Goal: Task Accomplishment & Management: Complete application form

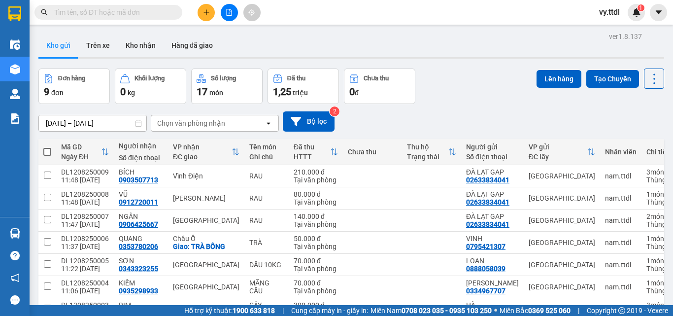
click at [207, 10] on icon "plus" at bounding box center [206, 12] width 7 height 7
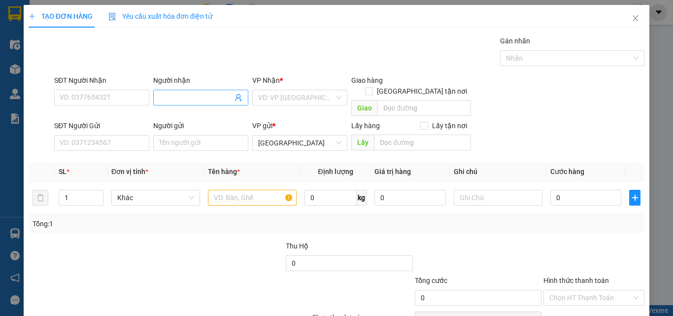
click at [206, 98] on input "Người nhận" at bounding box center [195, 97] width 73 height 11
click at [128, 135] on input "SĐT Người Gửi" at bounding box center [101, 143] width 95 height 16
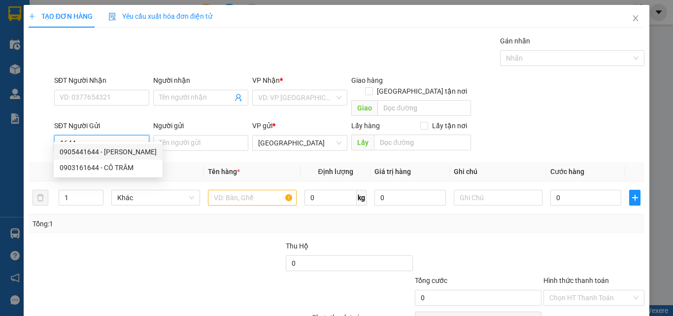
click at [115, 153] on div "0905441644 - KIM UYÊN" at bounding box center [108, 151] width 97 height 11
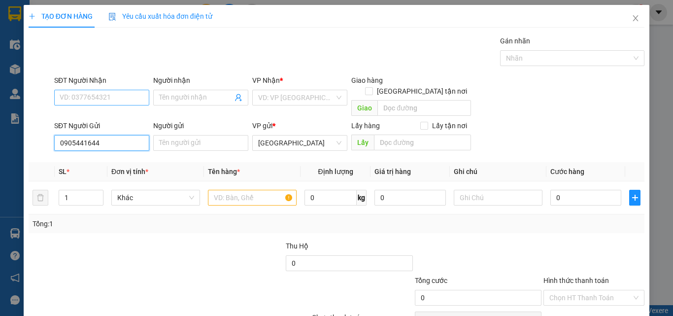
type input "0905441644"
click at [133, 95] on input "SĐT Người Nhận" at bounding box center [101, 98] width 95 height 16
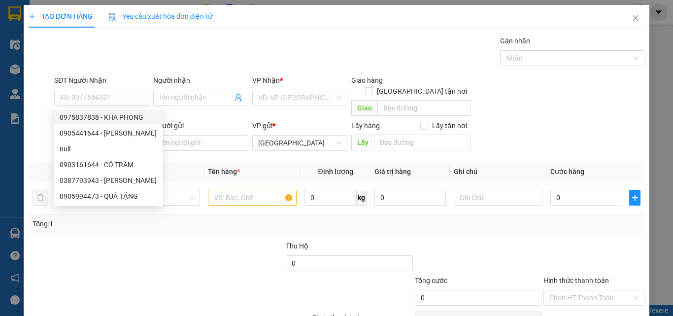
click at [198, 120] on div "Người gửi" at bounding box center [200, 125] width 95 height 11
click at [198, 135] on input "Người gửi" at bounding box center [200, 143] width 95 height 16
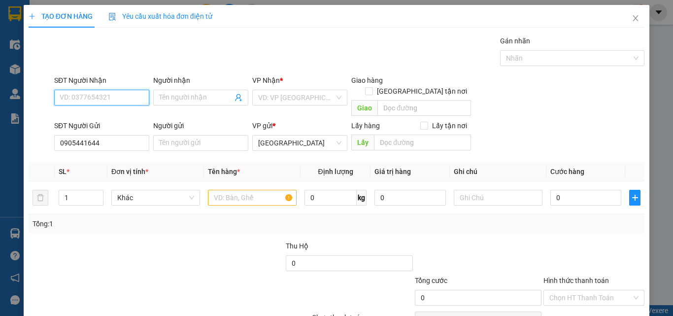
click at [134, 99] on input "SĐT Người Nhận" at bounding box center [101, 98] width 95 height 16
click at [130, 114] on div "0905441644 - KIM UYÊN" at bounding box center [108, 117] width 97 height 11
type input "0905441644"
type input "KIM UYÊN"
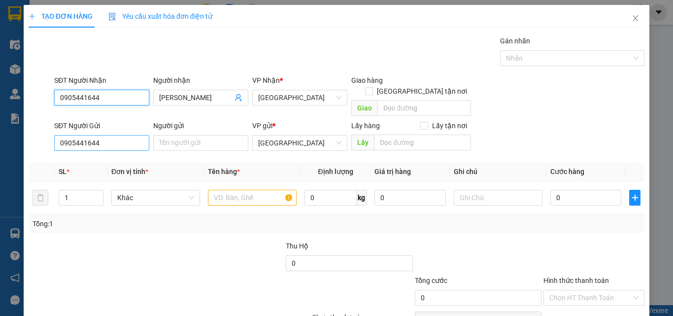
type input "0905441644"
click at [127, 135] on input "0905441644" at bounding box center [101, 143] width 95 height 16
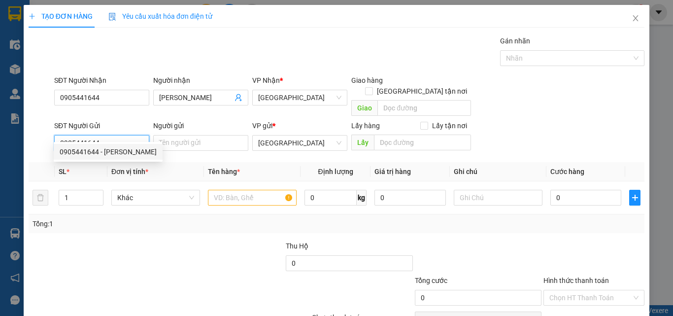
drag, startPoint x: 129, startPoint y: 132, endPoint x: 0, endPoint y: 139, distance: 129.2
click at [0, 139] on div "TẠO ĐƠN HÀNG Yêu cầu xuất hóa đơn điện tử Transit Pickup Surcharge Ids Transit …" at bounding box center [336, 158] width 673 height 316
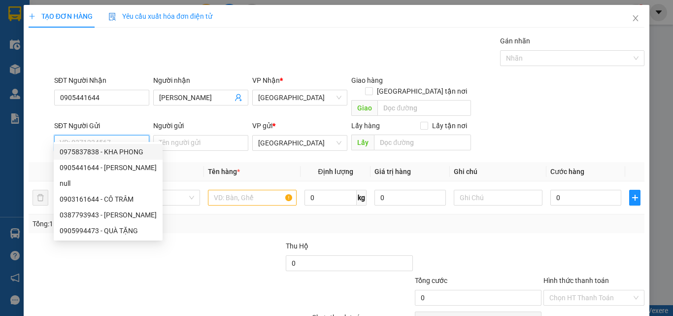
drag, startPoint x: 133, startPoint y: 147, endPoint x: 195, endPoint y: 142, distance: 61.8
click at [135, 147] on div "0975837838 - KHA PHONG" at bounding box center [108, 151] width 97 height 11
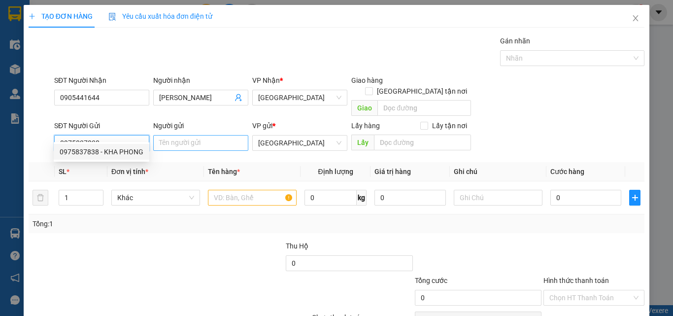
type input "0975837838"
click at [211, 135] on input "Người gửi" at bounding box center [200, 143] width 95 height 16
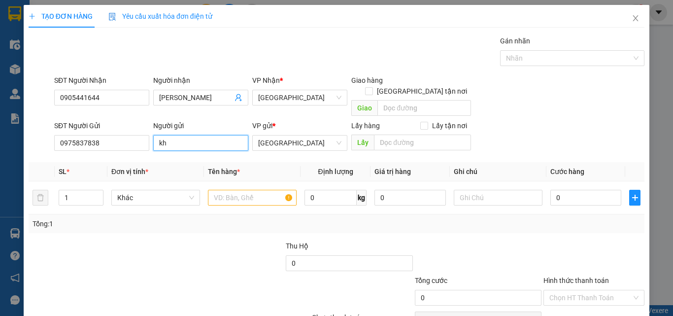
type input "k"
click at [155, 190] on span "Khác" at bounding box center [155, 197] width 77 height 15
type input "KHA PHONG"
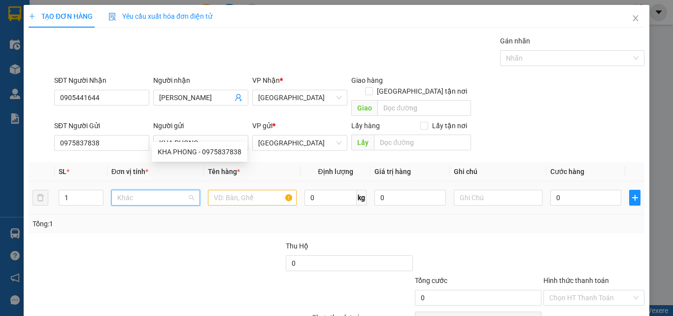
type input "T"
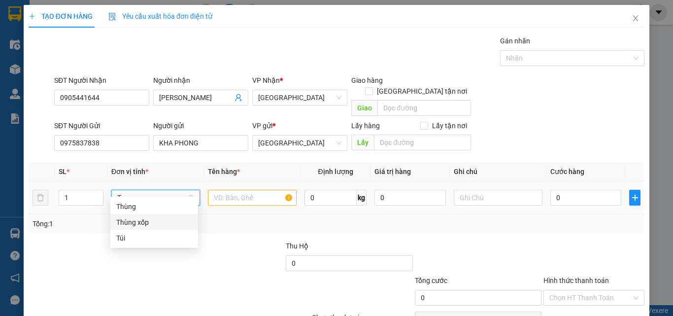
drag, startPoint x: 140, startPoint y: 223, endPoint x: 172, endPoint y: 205, distance: 36.6
click at [148, 222] on div "Thùng xốp" at bounding box center [154, 222] width 76 height 11
click at [245, 190] on input "text" at bounding box center [252, 198] width 89 height 16
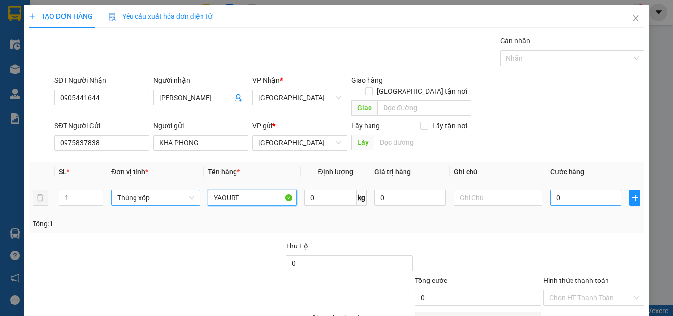
type input "YAOURT"
click at [609, 190] on input "0" at bounding box center [585, 198] width 71 height 16
type input "1"
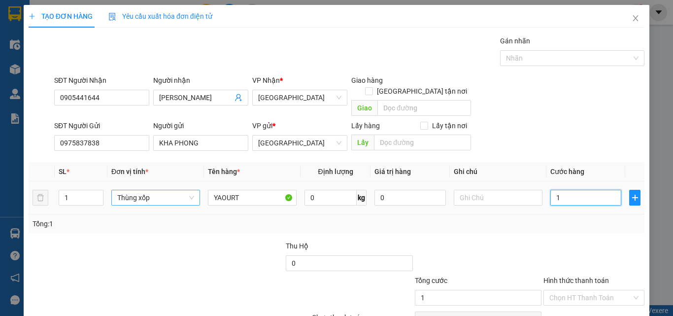
type input "12"
type input "120"
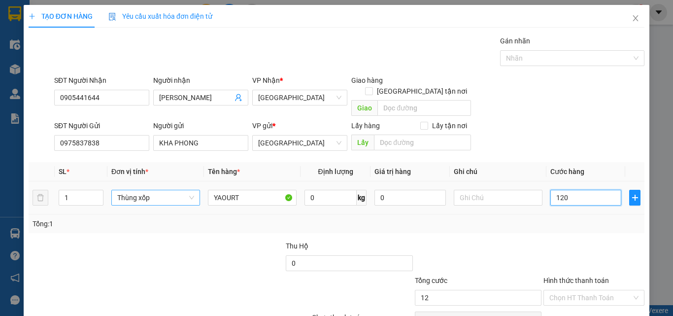
type input "120"
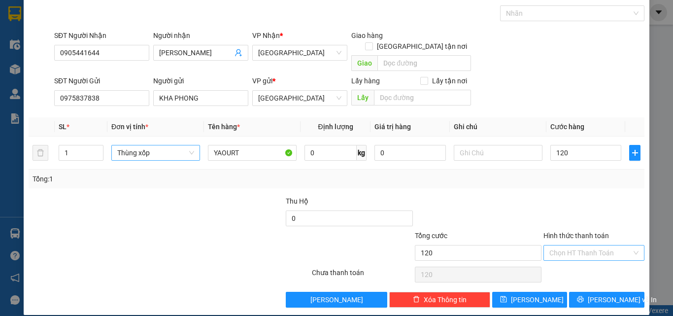
type input "120.000"
click at [592, 245] on input "Hình thức thanh toán" at bounding box center [590, 252] width 82 height 15
click at [591, 260] on div "Tại văn phòng" at bounding box center [588, 261] width 88 height 11
type input "0"
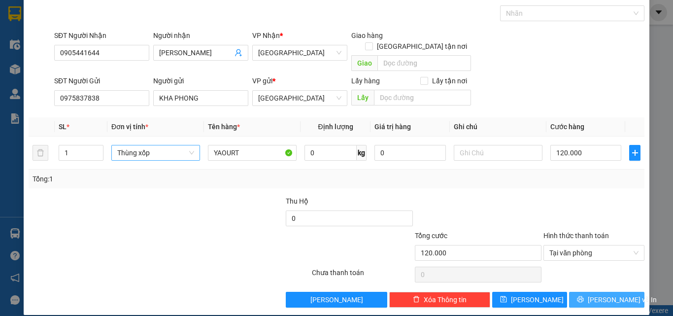
click at [604, 294] on span "Lưu và In" at bounding box center [622, 299] width 69 height 11
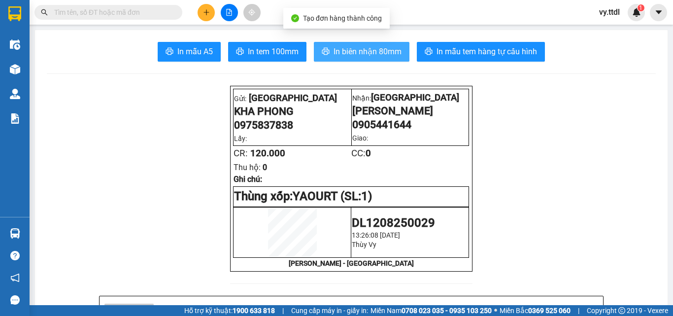
click at [364, 53] on span "In biên nhận 80mm" at bounding box center [367, 51] width 68 height 12
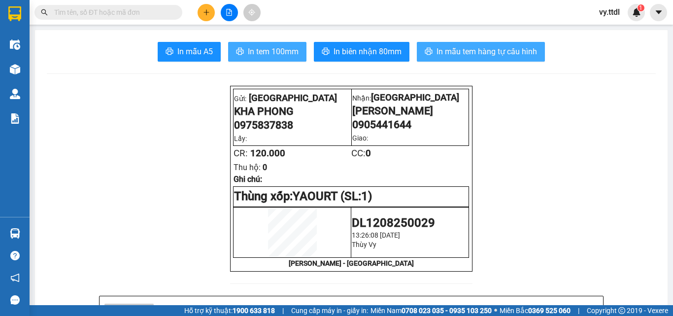
click at [291, 50] on span "In tem 100mm" at bounding box center [273, 51] width 51 height 12
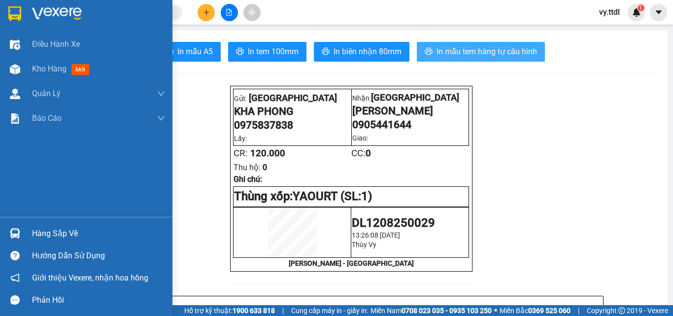
click at [27, 14] on div at bounding box center [86, 16] width 172 height 32
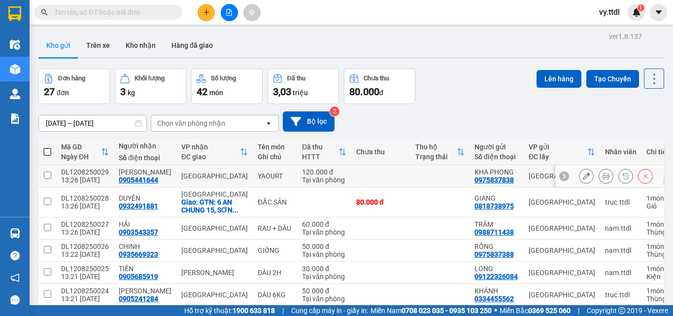
scroll to position [142, 0]
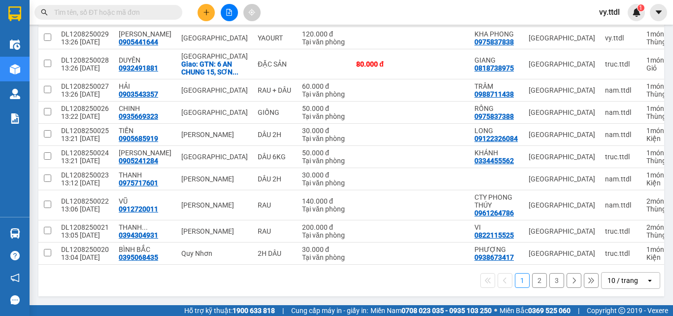
click at [628, 279] on div "10 / trang" at bounding box center [622, 280] width 31 height 10
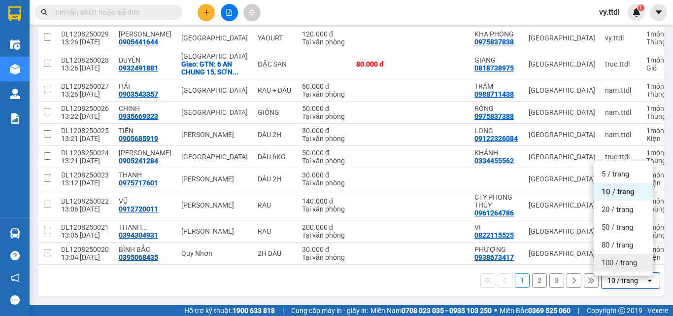
click at [631, 261] on span "100 / trang" at bounding box center [618, 263] width 35 height 10
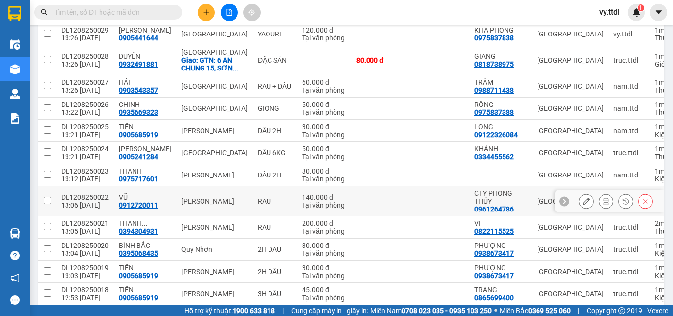
scroll to position [0, 0]
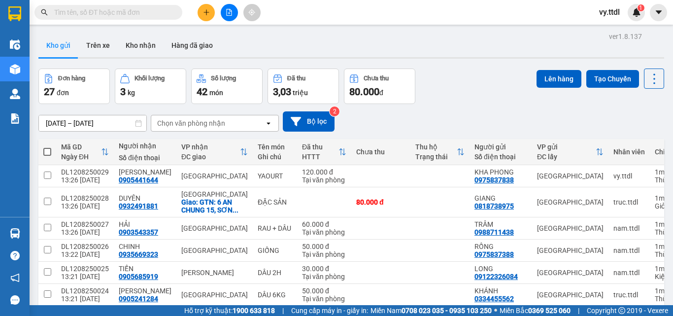
click at [427, 106] on div "06/08/2025 – 12/08/2025 Press the down arrow key to interact with the calendar …" at bounding box center [350, 121] width 625 height 35
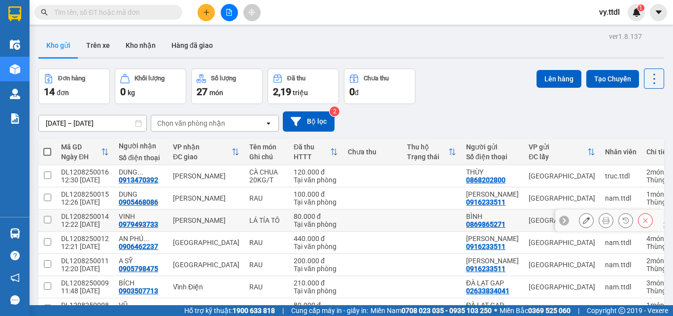
scroll to position [104, 0]
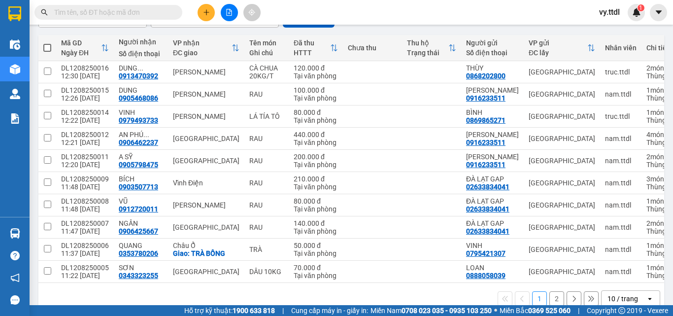
click at [438, 8] on div "Kết quả tìm kiếm ( 0 ) Bộ lọc No Data vy.ttdl 1" at bounding box center [336, 12] width 673 height 25
